Goal: Communication & Community: Answer question/provide support

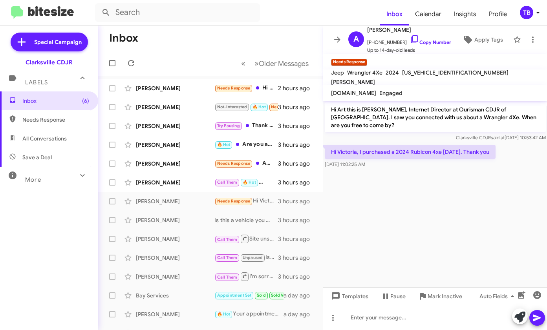
click at [258, 25] on mat-toolbar "Inbox Calendar Insights Profile TB" at bounding box center [273, 12] width 547 height 25
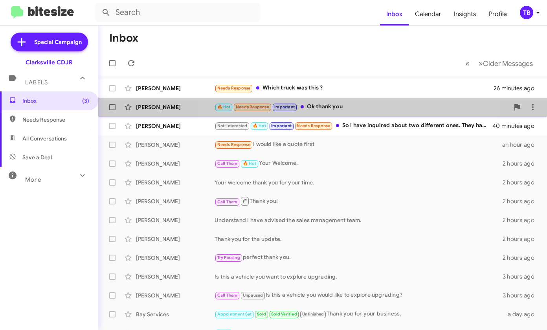
click at [347, 106] on div "🔥 Hot Needs Response Important Ok thank you" at bounding box center [361, 107] width 295 height 9
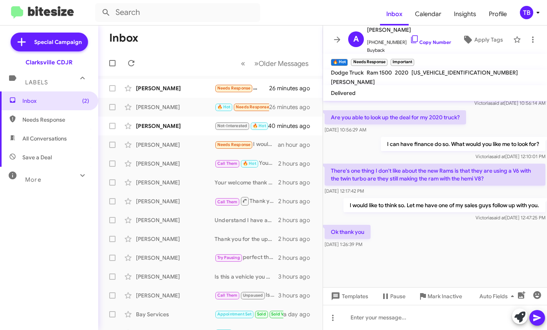
scroll to position [492, 0]
click at [165, 88] on div "[PERSON_NAME]" at bounding box center [175, 88] width 79 height 8
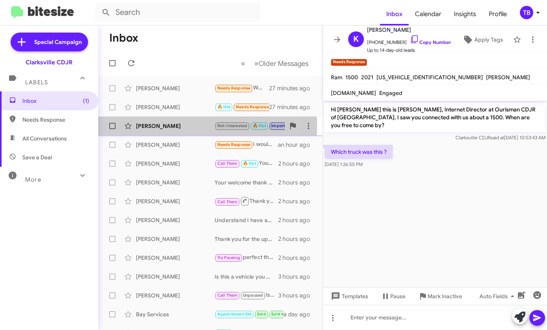
click at [159, 125] on div "[PERSON_NAME]" at bounding box center [175, 126] width 79 height 8
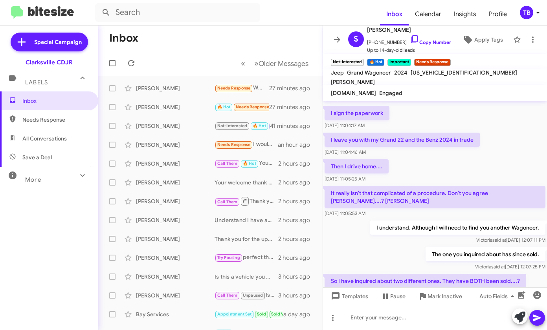
scroll to position [320, 0]
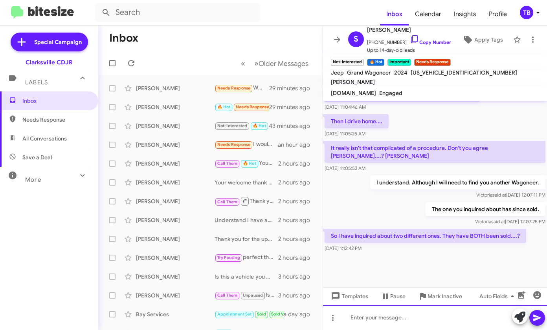
click at [352, 316] on div at bounding box center [435, 317] width 224 height 25
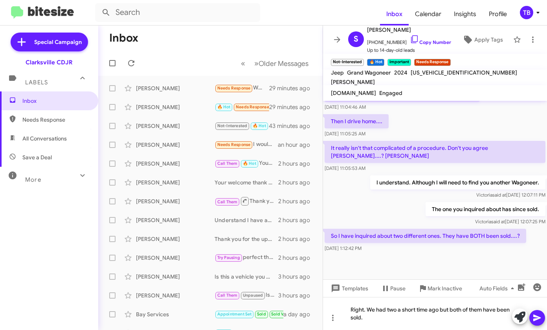
click at [534, 320] on icon at bounding box center [536, 317] width 9 height 9
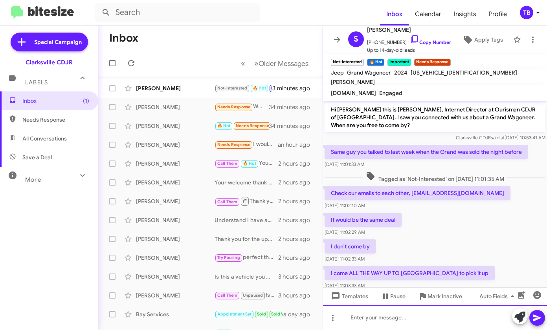
scroll to position [385, 0]
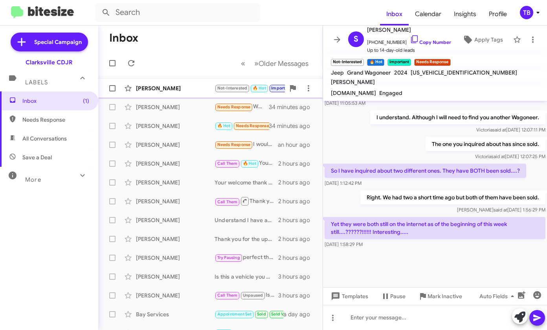
click at [184, 88] on div "[PERSON_NAME]" at bounding box center [175, 88] width 79 height 8
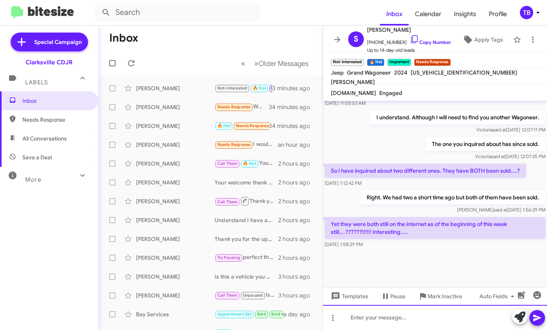
click at [363, 317] on div at bounding box center [435, 317] width 224 height 25
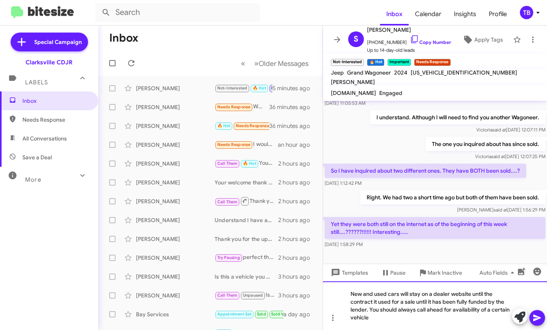
click at [451, 310] on div "New and used cars will stay on a dealer website until the contract it used for …" at bounding box center [435, 306] width 224 height 49
click at [391, 321] on div "New and used cars will stay on a dealer website until the contract it used for …" at bounding box center [435, 306] width 224 height 49
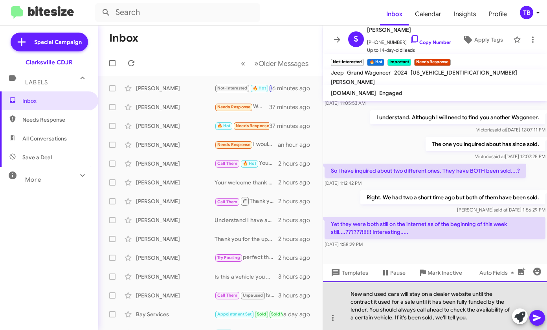
click at [350, 294] on div "New and used cars will stay on a dealer website until the contract it used for …" at bounding box center [435, 306] width 224 height 49
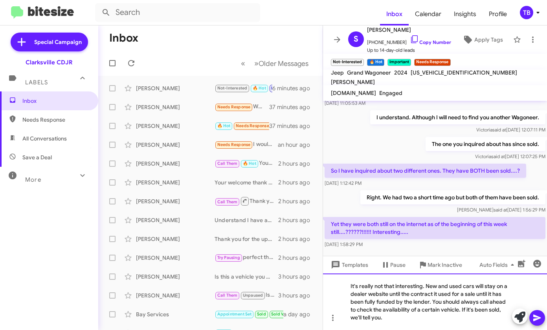
click at [395, 322] on div "It's really not that interesting. New and used cars will stay on a dealer websi…" at bounding box center [435, 302] width 224 height 57
click at [425, 286] on div "It's really not that interesting. New and used cars will stay on a dealer websi…" at bounding box center [435, 302] width 224 height 57
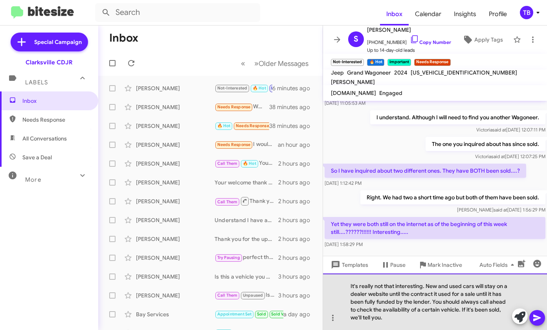
click at [426, 288] on div "It's really not that interesting. New and used cars will stay on a dealer websi…" at bounding box center [435, 302] width 224 height 57
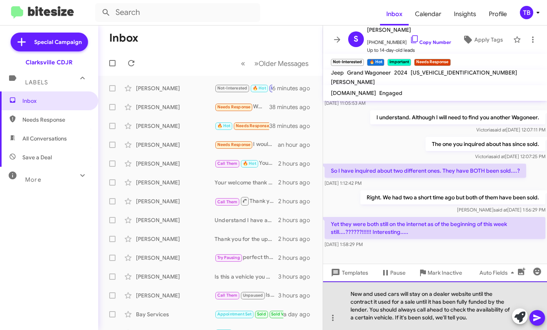
drag, startPoint x: 469, startPoint y: 322, endPoint x: 470, endPoint y: 326, distance: 4.1
click at [470, 321] on div "New and used cars will stay on a dealer website until the contract it used for …" at bounding box center [435, 306] width 224 height 49
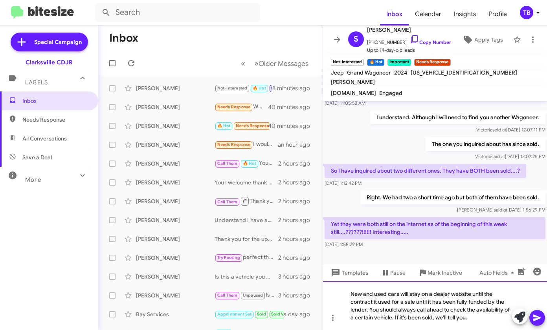
click at [368, 312] on div "New and used cars will stay on a dealer website until the contract it used for …" at bounding box center [435, 306] width 224 height 49
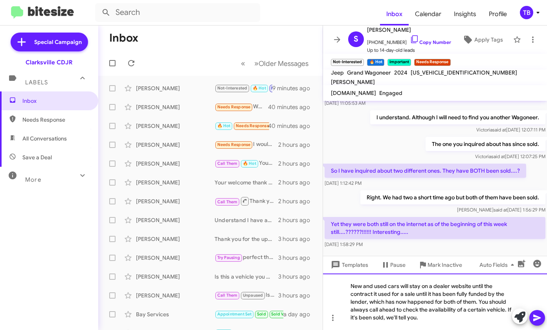
click at [489, 302] on div "New and used cars will stay on a dealer website until the contract it used for …" at bounding box center [435, 302] width 224 height 57
click at [396, 310] on div "New and used cars will stay on a dealer website until the contract it used for …" at bounding box center [435, 302] width 224 height 57
click at [418, 311] on div "New and used cars will stay on a dealer website until the contract it used for …" at bounding box center [435, 302] width 224 height 57
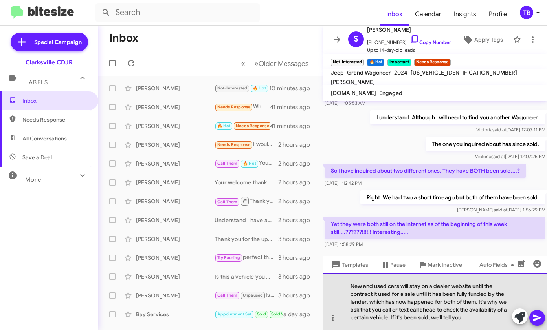
click at [420, 311] on div "New and used cars will stay on a dealer website until the contract it used for …" at bounding box center [435, 302] width 224 height 57
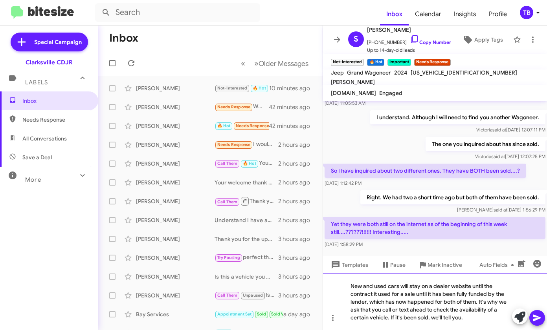
click at [388, 319] on div "New and used cars will stay on a dealer website until the contract it used for …" at bounding box center [435, 302] width 224 height 57
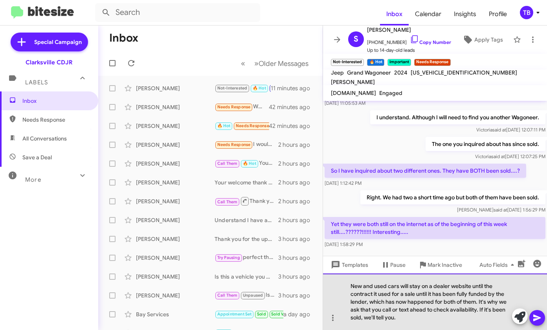
click at [478, 303] on div "New and used cars will stay on a dealer website until the contract it used for …" at bounding box center [435, 302] width 224 height 57
click at [397, 321] on div "New and used cars will stay on a dealer website until the contract it used for …" at bounding box center [435, 302] width 224 height 57
click at [477, 302] on div "New and used cars will stay on a dealer website until the contract it used for …" at bounding box center [435, 302] width 224 height 57
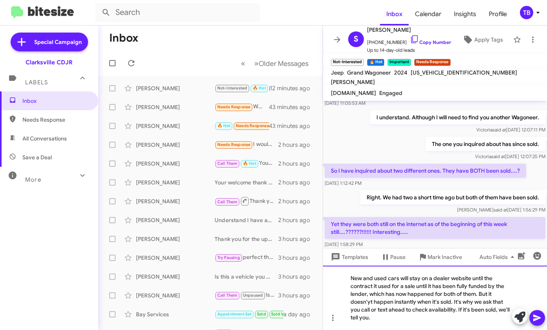
click at [370, 305] on div "New and used cars will stay on a dealer website until the contract it used for …" at bounding box center [435, 298] width 224 height 64
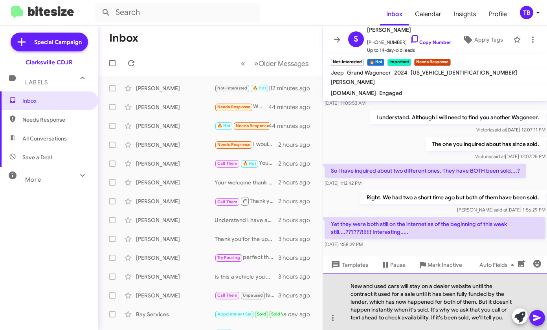
click at [449, 279] on div "New and used cars will stay on a dealer website until the contract it used for …" at bounding box center [435, 302] width 224 height 57
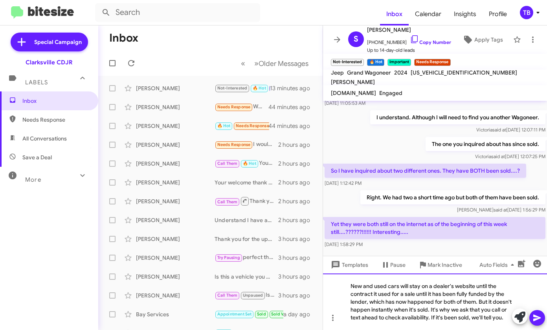
click at [403, 287] on div "New and used cars will stay on a dealer's website until the contract it used fo…" at bounding box center [435, 302] width 224 height 57
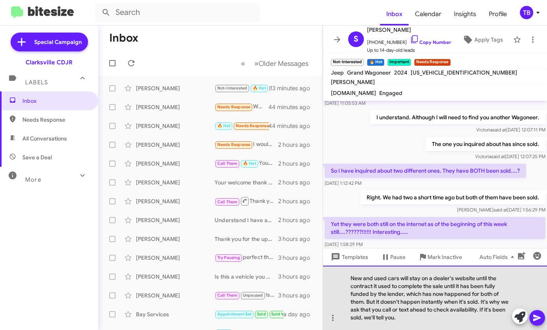
click at [462, 287] on div "New and used cars will stay on a dealer's website until the contract it used to…" at bounding box center [435, 298] width 224 height 64
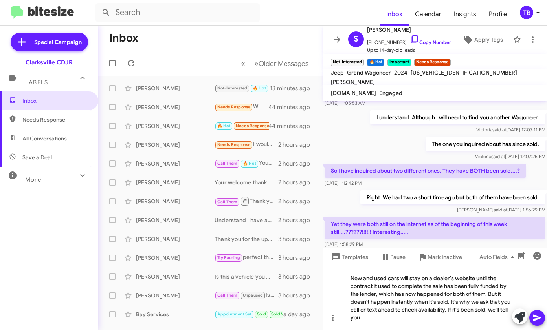
click at [377, 284] on div "New and used cars will stay on a dealer's website until the contract it used to…" at bounding box center [435, 298] width 224 height 64
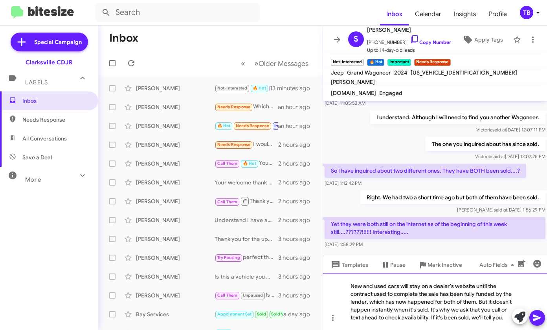
click at [486, 295] on div "New and used cars will stay on a dealer's website until the contract used to co…" at bounding box center [435, 302] width 224 height 57
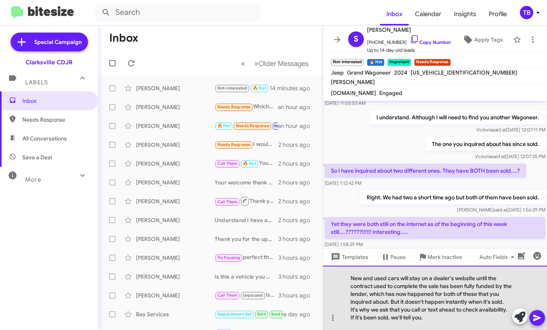
click at [505, 303] on div "New and used cars will stay on a dealer's website until the contract used to co…" at bounding box center [435, 298] width 224 height 64
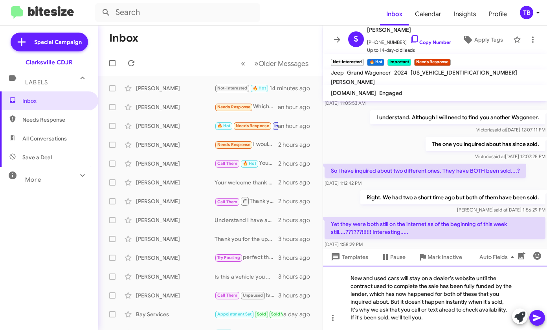
click at [369, 312] on div "New and used cars will stay on a dealer's website until the contract used to co…" at bounding box center [435, 298] width 224 height 64
drag, startPoint x: 411, startPoint y: 318, endPoint x: 416, endPoint y: 320, distance: 4.6
click at [414, 318] on div "New and used cars will stay on a dealer's website until the contract used to co…" at bounding box center [435, 298] width 224 height 64
click at [537, 317] on icon at bounding box center [536, 318] width 7 height 7
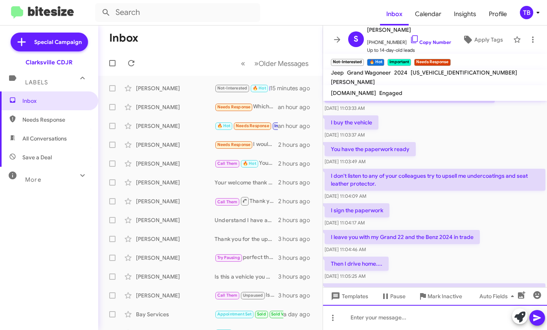
scroll to position [183, 0]
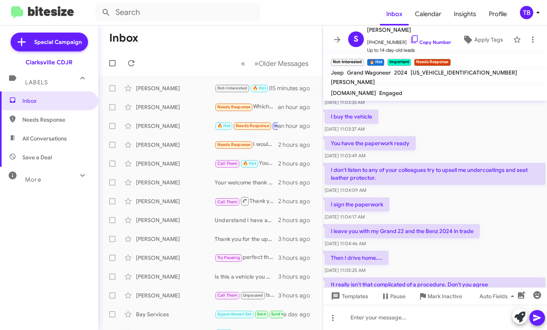
click at [515, 147] on div "You have the paperwork ready [DATE] 11:03:49 AM" at bounding box center [435, 148] width 224 height 27
